Goal: Task Accomplishment & Management: Manage account settings

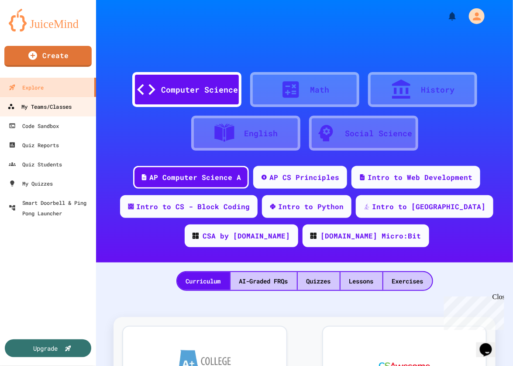
click at [40, 101] on div "My Teams/Classes" at bounding box center [39, 106] width 64 height 11
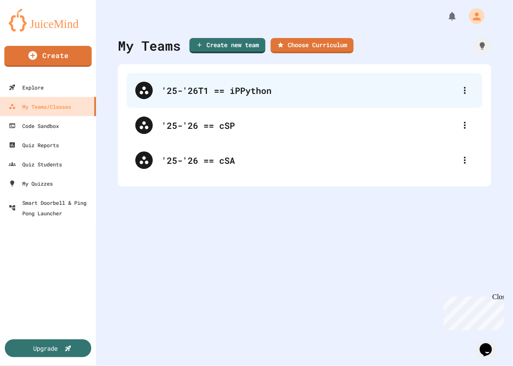
click at [224, 94] on div "'25-'26T1 == iPPython" at bounding box center [308, 90] width 295 height 13
click at [460, 94] on icon at bounding box center [465, 90] width 10 height 10
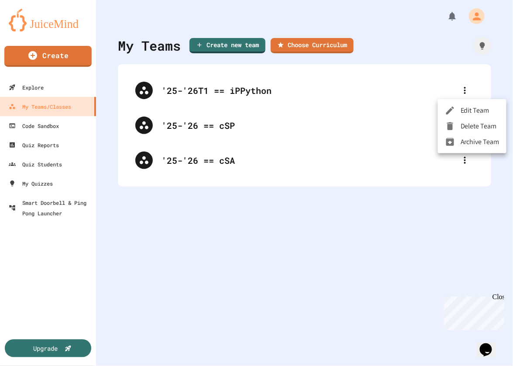
click at [470, 111] on li "Edit Team" at bounding box center [472, 111] width 69 height 16
type input "**********"
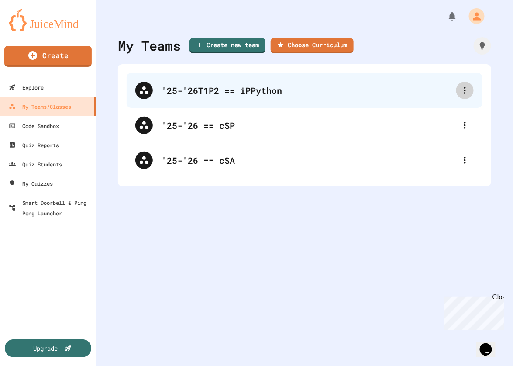
click at [463, 93] on div at bounding box center [464, 90] width 17 height 17
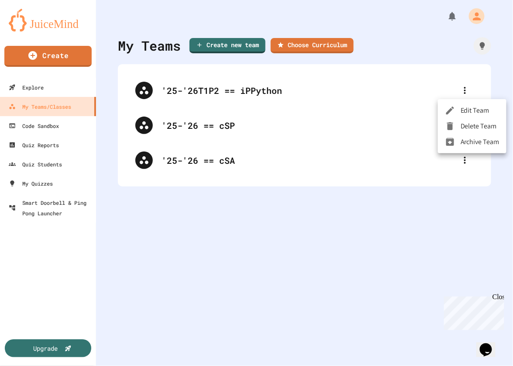
click at [282, 251] on div at bounding box center [256, 183] width 513 height 366
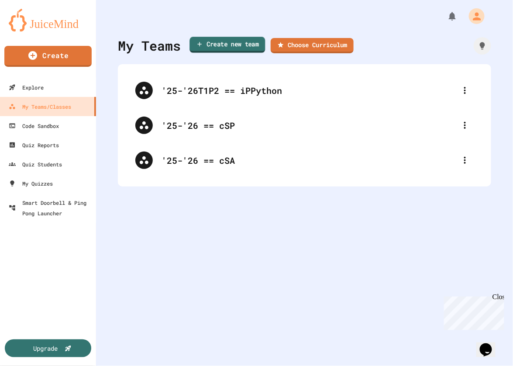
click at [239, 46] on link "Create new team" at bounding box center [227, 45] width 76 height 16
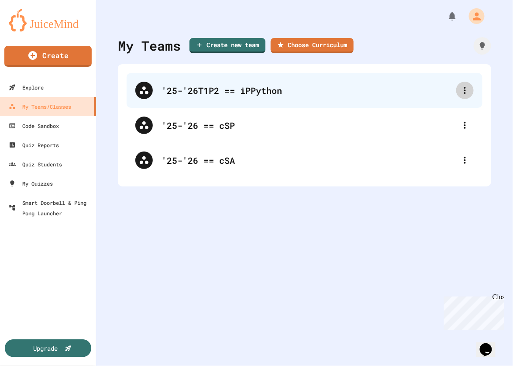
click at [461, 91] on icon at bounding box center [465, 90] width 10 height 10
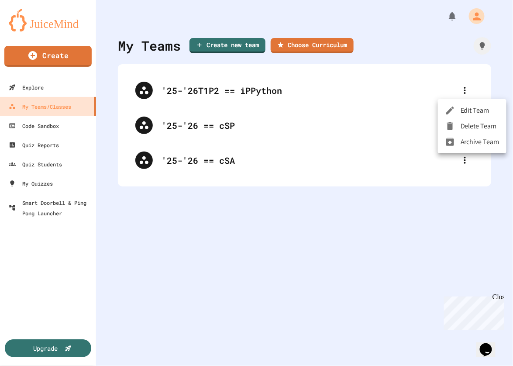
click at [471, 117] on li "Edit Team" at bounding box center [472, 111] width 69 height 16
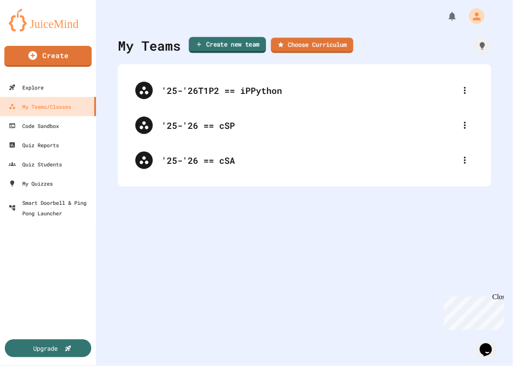
click at [256, 49] on link "Create new team" at bounding box center [227, 45] width 77 height 16
paste input "**********"
type input "**********"
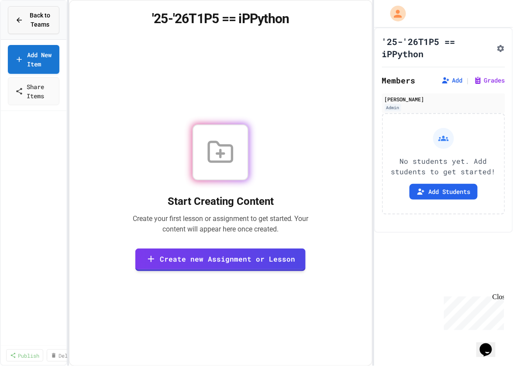
click at [34, 28] on span "Back to Teams" at bounding box center [40, 20] width 24 height 18
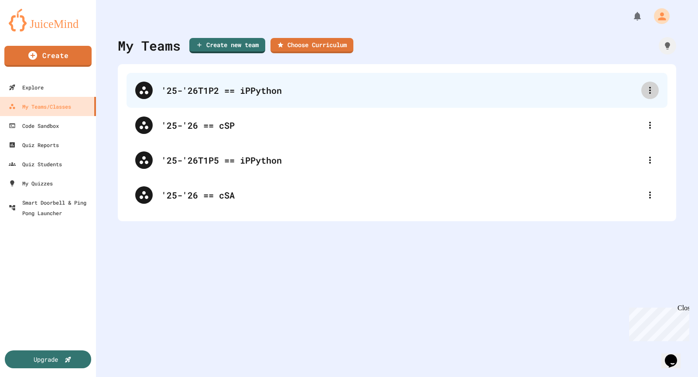
click at [512, 96] on div at bounding box center [650, 90] width 17 height 17
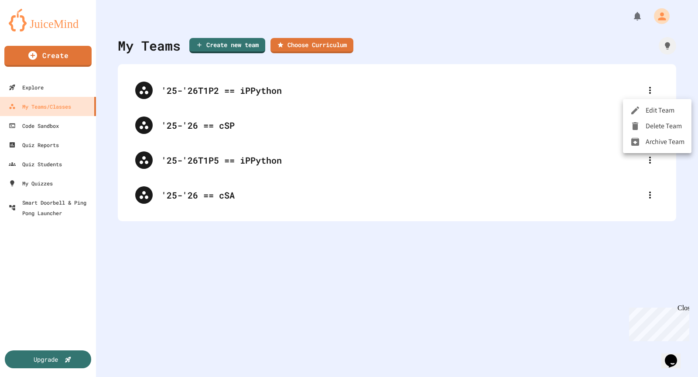
click at [395, 72] on div at bounding box center [349, 188] width 698 height 377
click at [395, 86] on div "'25-'26T1P2 == iPPython" at bounding box center [401, 90] width 480 height 13
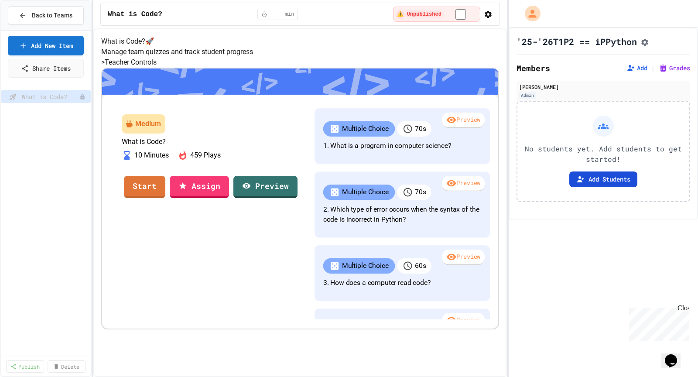
click at [512, 182] on button "Add Students" at bounding box center [604, 180] width 68 height 16
click at [62, 19] on button "Back to Teams" at bounding box center [46, 15] width 76 height 19
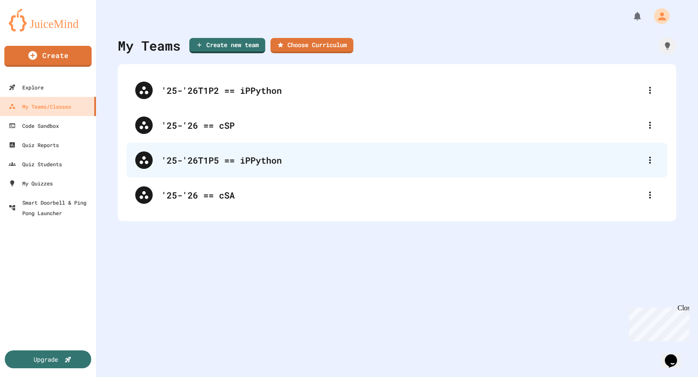
click at [292, 156] on div "'25-'26T1P5 == iPPython" at bounding box center [401, 160] width 480 height 13
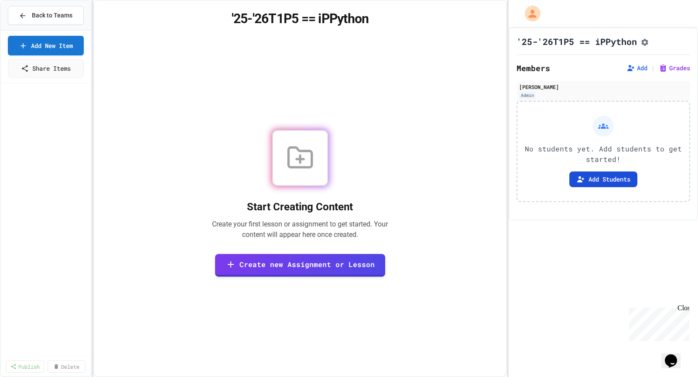
click at [512, 184] on button "Add Students" at bounding box center [604, 180] width 68 height 16
